Goal: Task Accomplishment & Management: Manage account settings

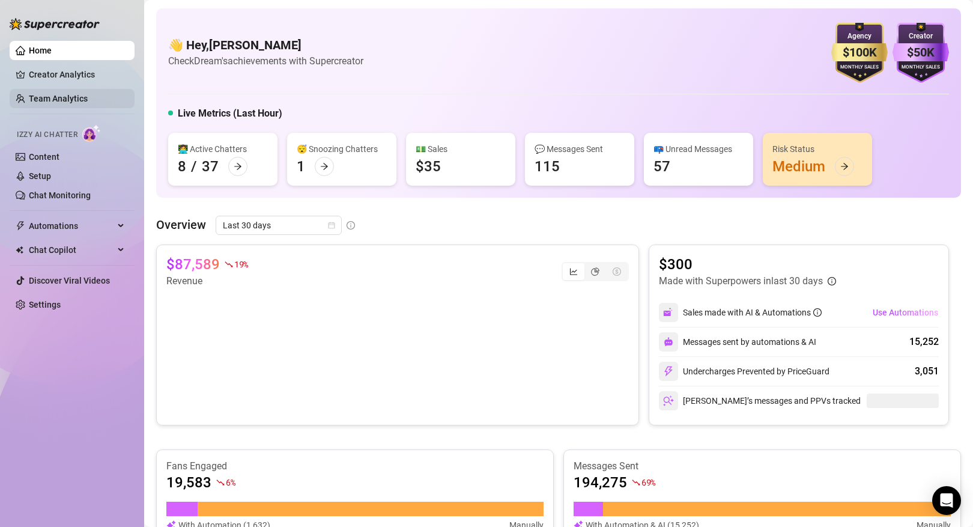
click at [80, 95] on link "Team Analytics" at bounding box center [58, 99] width 59 height 10
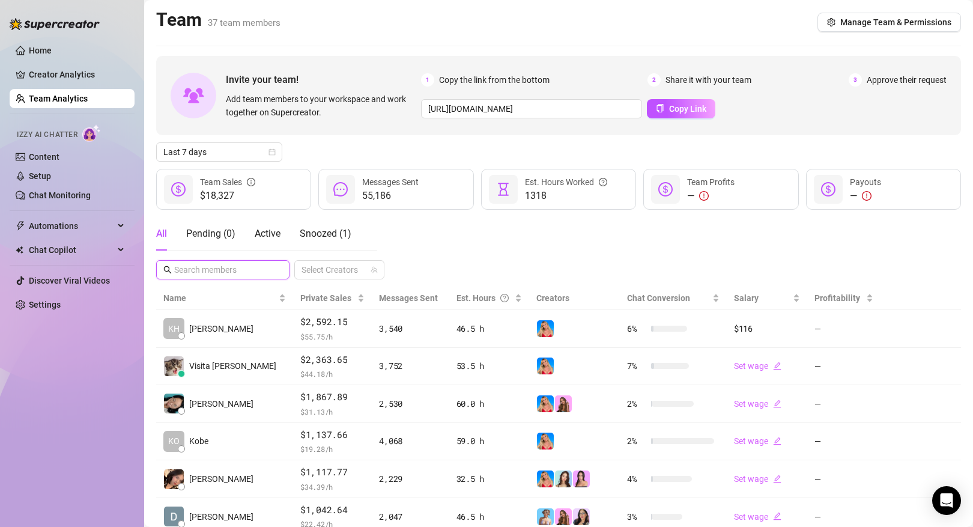
click at [258, 267] on input "text" at bounding box center [223, 269] width 98 height 13
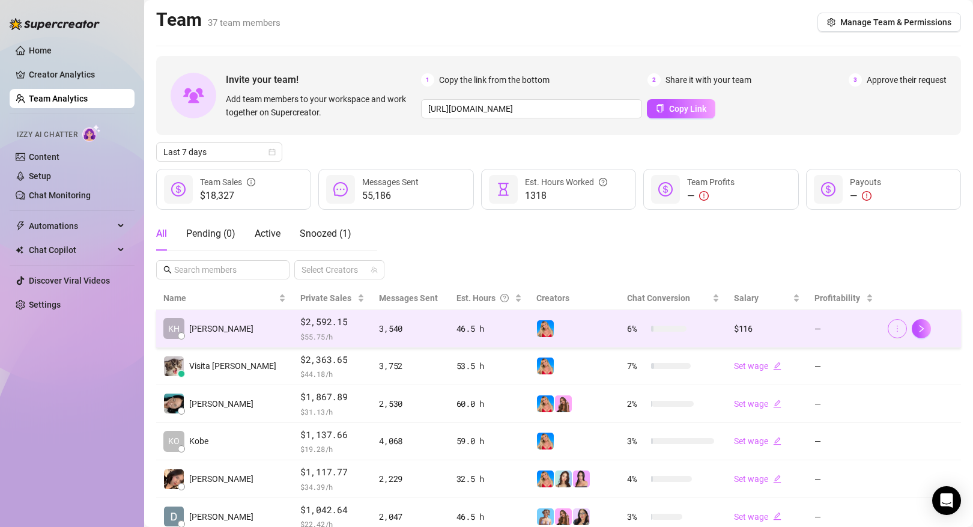
click at [890, 327] on button "button" at bounding box center [897, 328] width 19 height 19
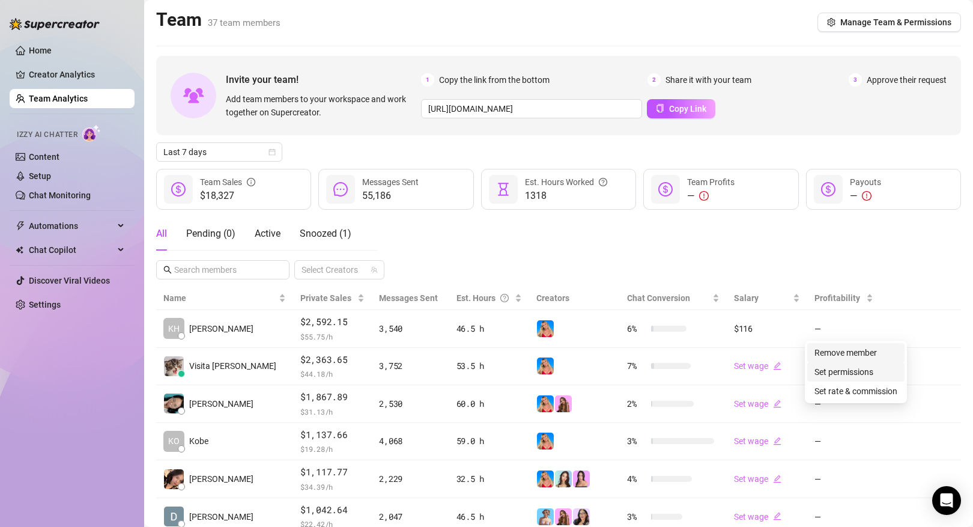
click at [852, 374] on link "Set permissions" at bounding box center [843, 372] width 59 height 10
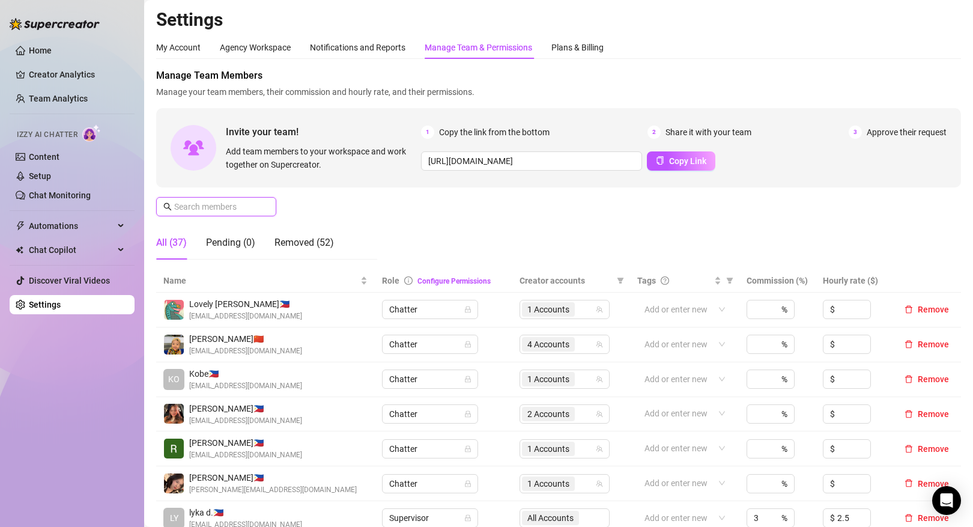
click at [222, 204] on input "text" at bounding box center [216, 206] width 85 height 13
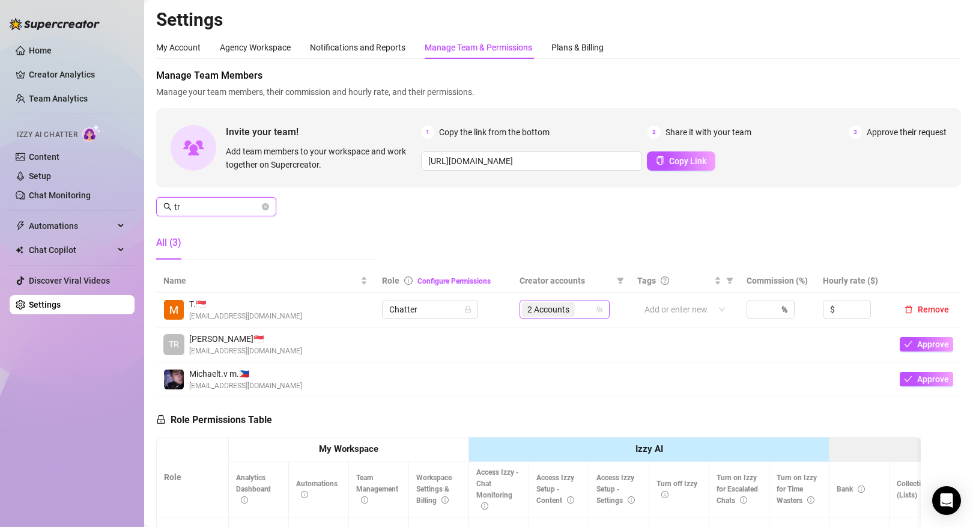
click at [560, 312] on span "2 Accounts" at bounding box center [548, 309] width 42 height 13
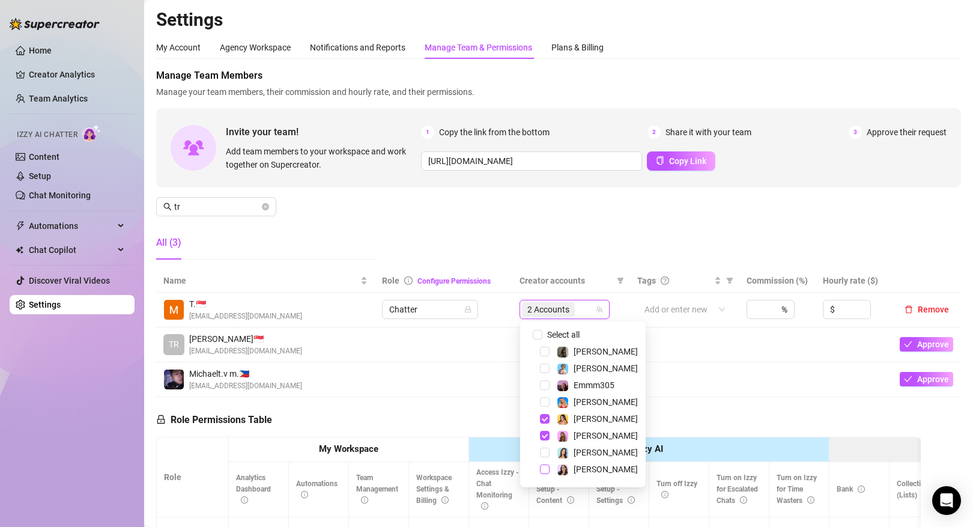
click at [540, 470] on span "Select tree node" at bounding box center [545, 469] width 10 height 10
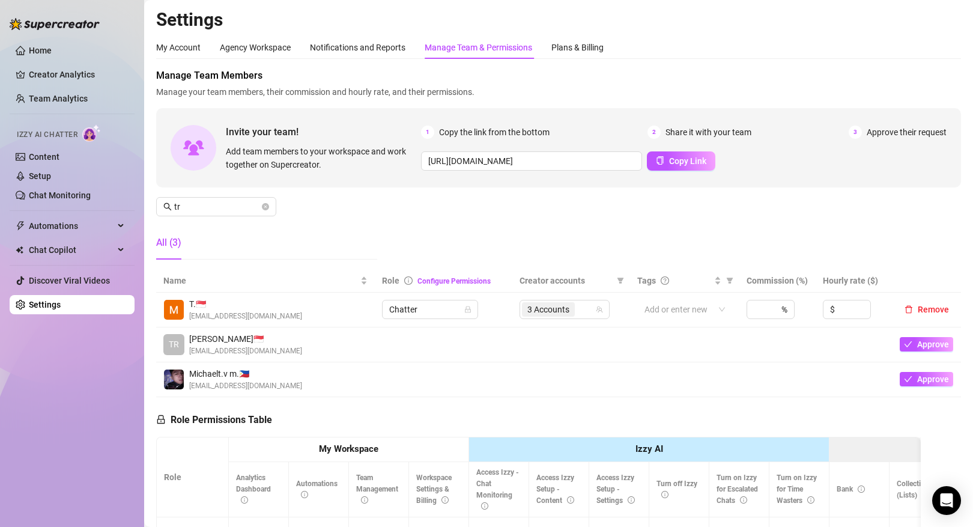
click at [683, 385] on td at bounding box center [684, 379] width 109 height 35
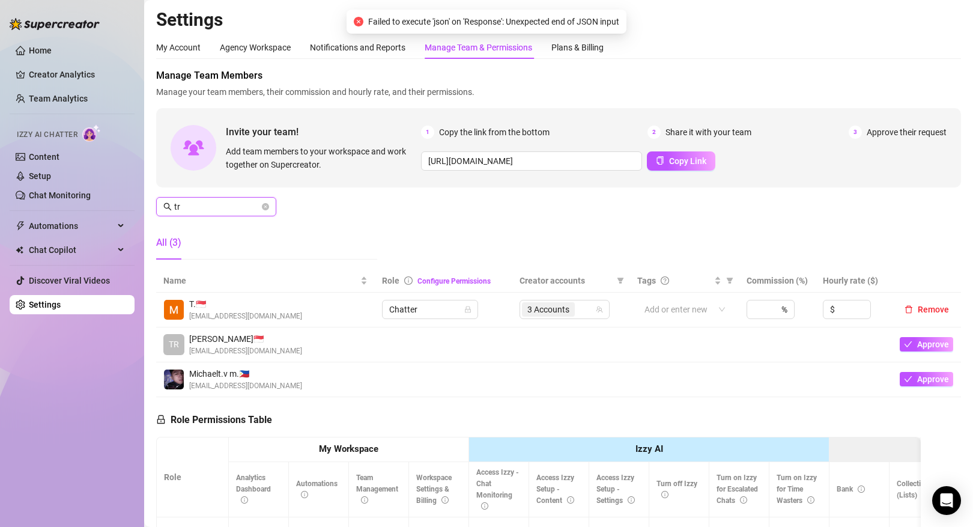
click at [241, 211] on input "tr" at bounding box center [216, 206] width 85 height 13
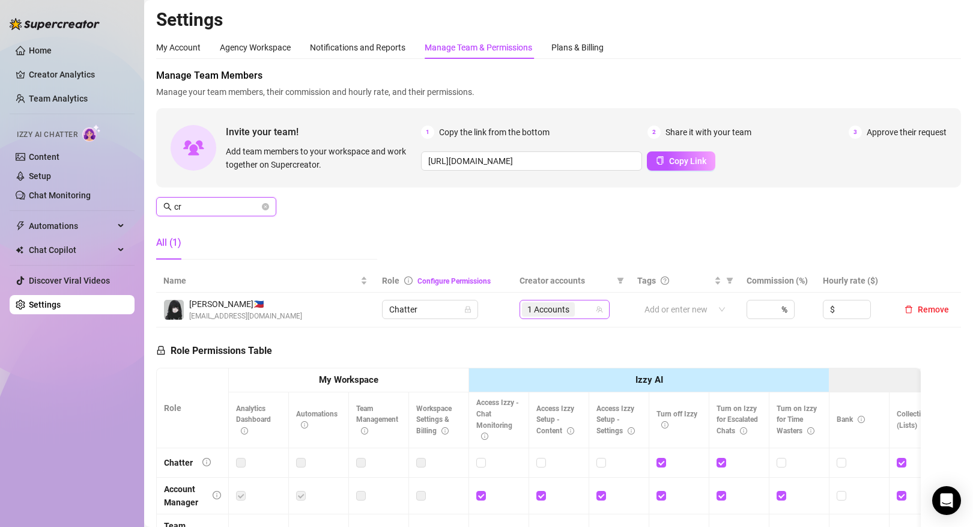
click at [553, 313] on span "1 Accounts" at bounding box center [548, 309] width 42 height 13
type input "cr"
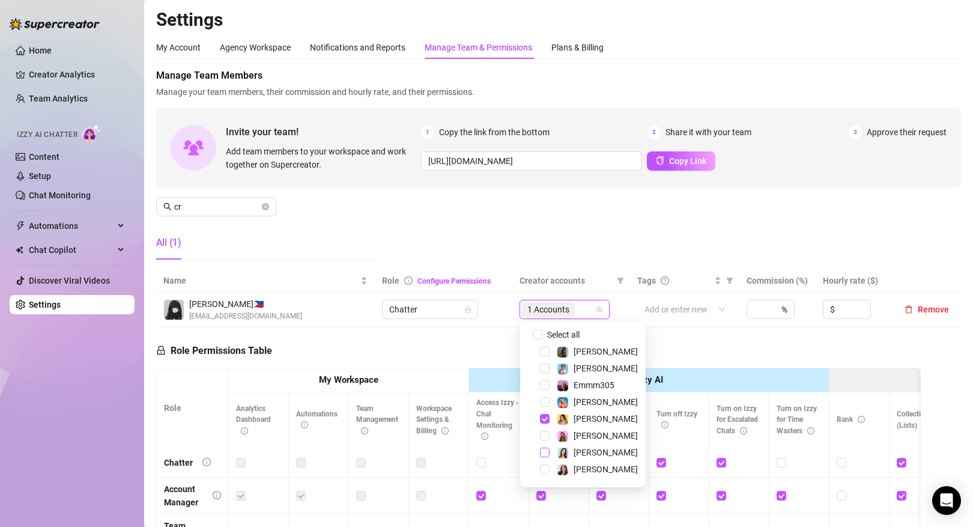
click at [545, 453] on span "Select tree node" at bounding box center [545, 452] width 10 height 10
click at [672, 348] on div "Role Permissions Table Role My Workspace Izzy AI OnlyFans Side Menu OnlyFans Ch…" at bounding box center [538, 497] width 764 height 341
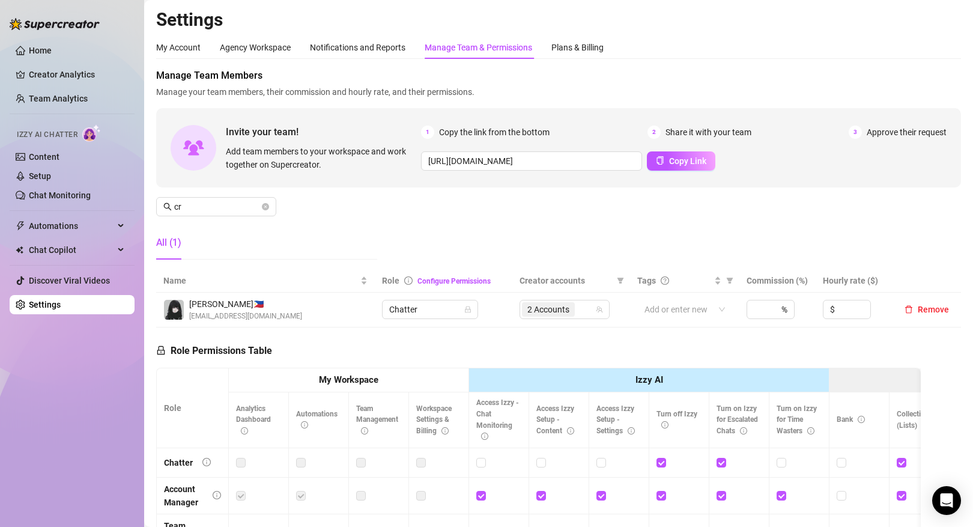
click at [75, 112] on ul "Home Creator Analytics Team Analytics Izzy AI Chatter Content Setup Chat Monito…" at bounding box center [72, 177] width 125 height 283
click at [83, 99] on link "Team Analytics" at bounding box center [58, 99] width 59 height 10
